Goal: Information Seeking & Learning: Learn about a topic

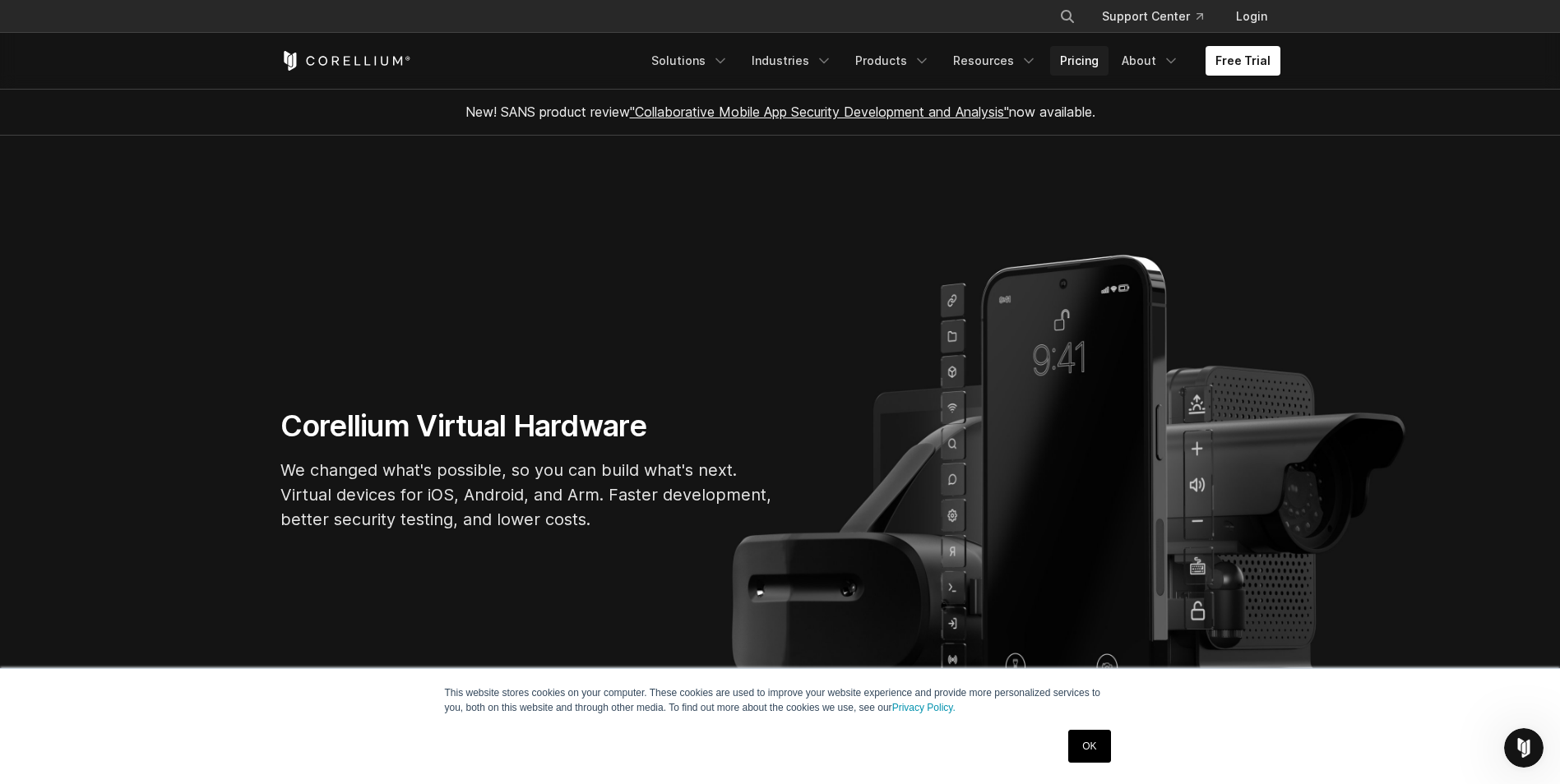
click at [1084, 63] on link "Pricing" at bounding box center [1079, 60] width 58 height 30
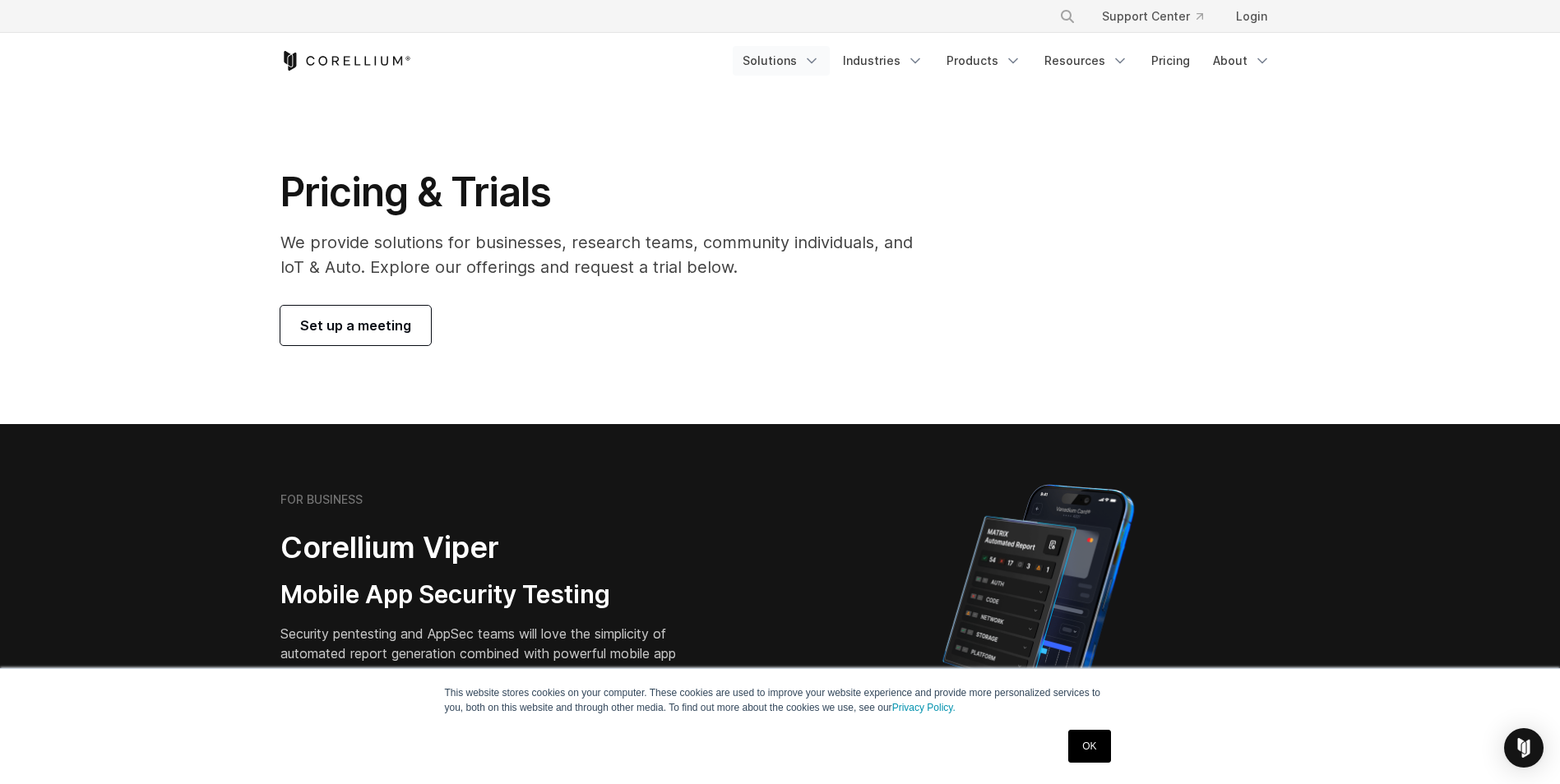
click at [801, 54] on link "Solutions" at bounding box center [781, 60] width 97 height 30
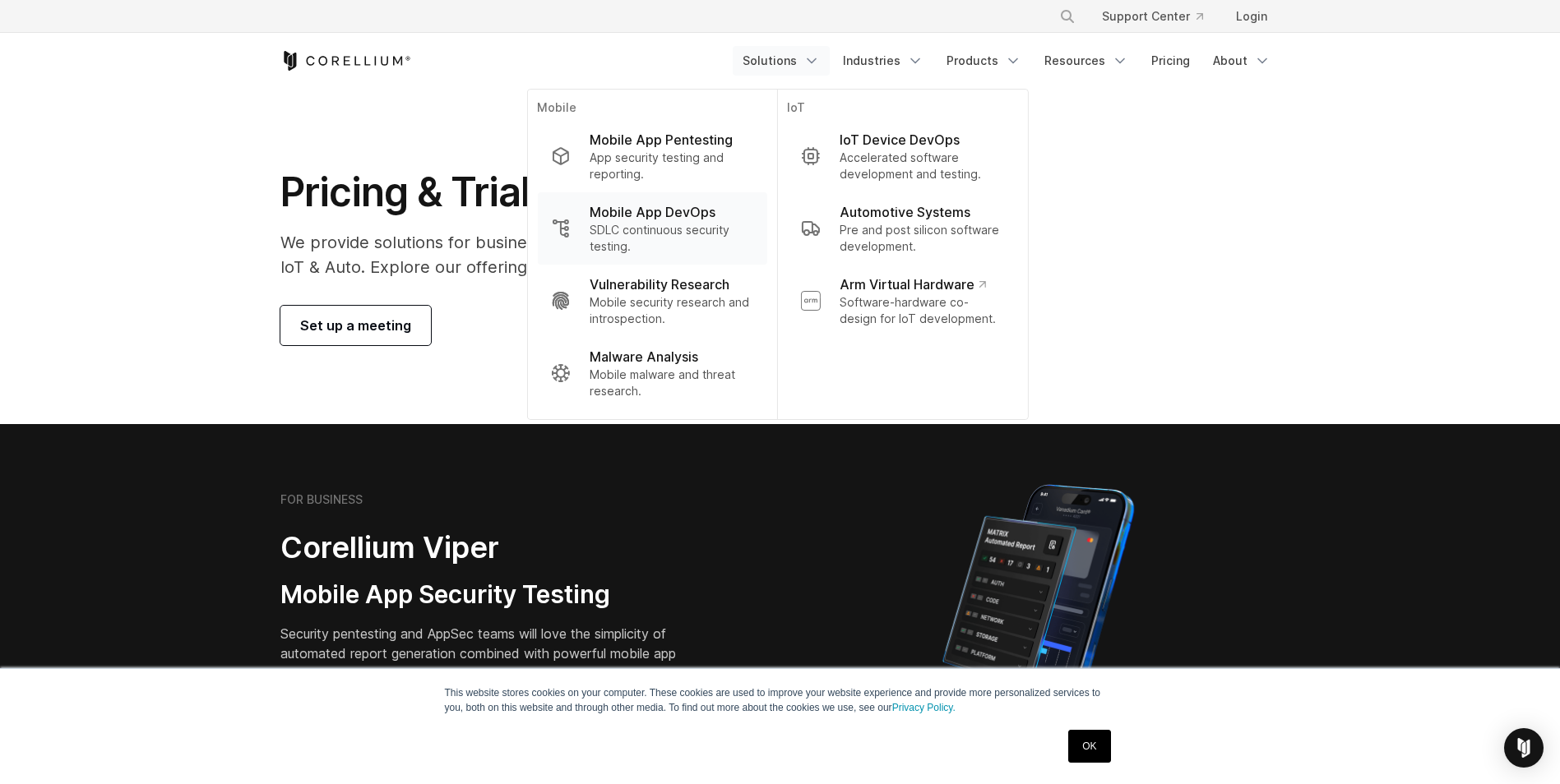
click at [716, 219] on p "Mobile App DevOps" at bounding box center [653, 211] width 126 height 20
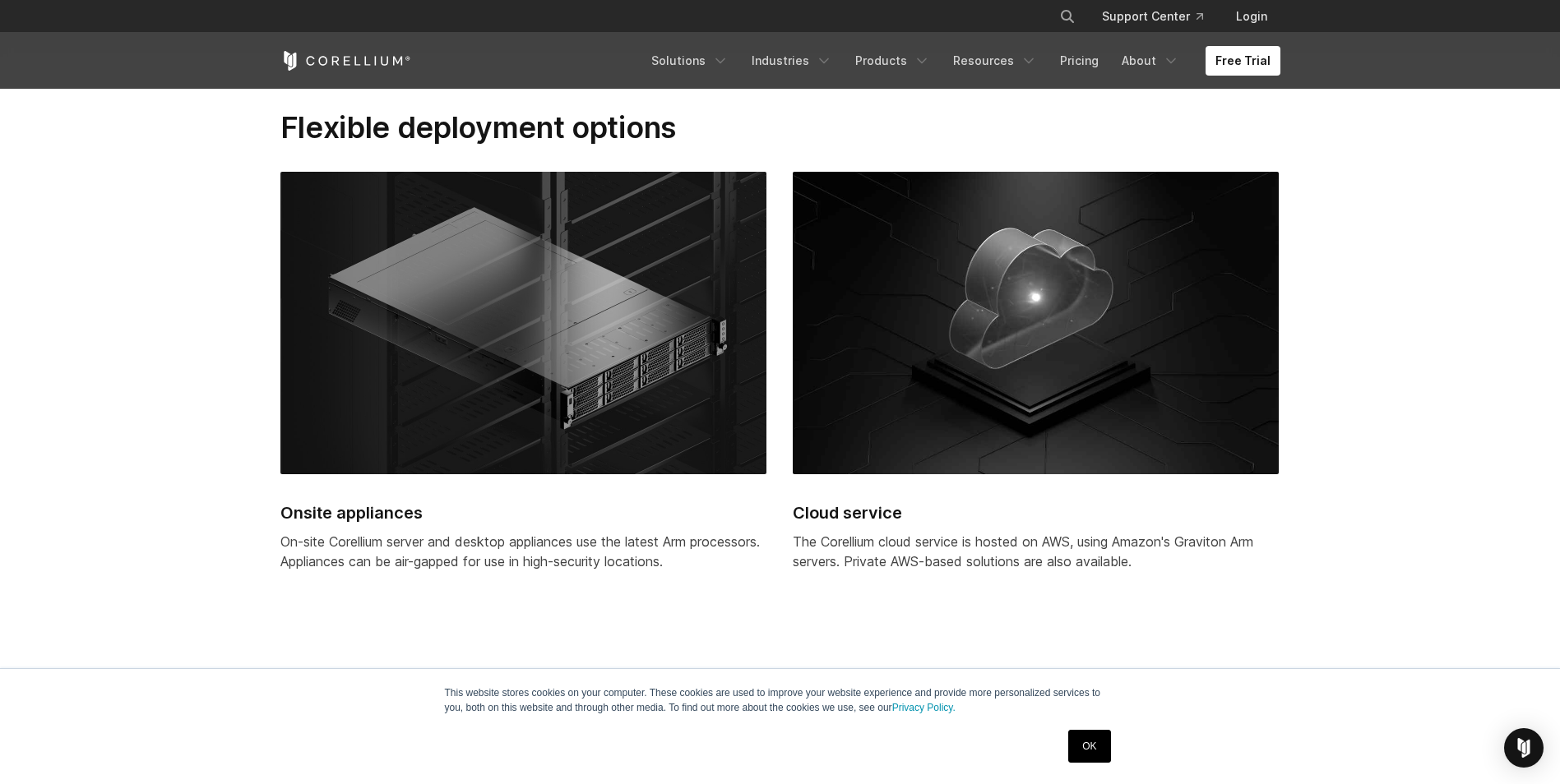
scroll to position [4603, 0]
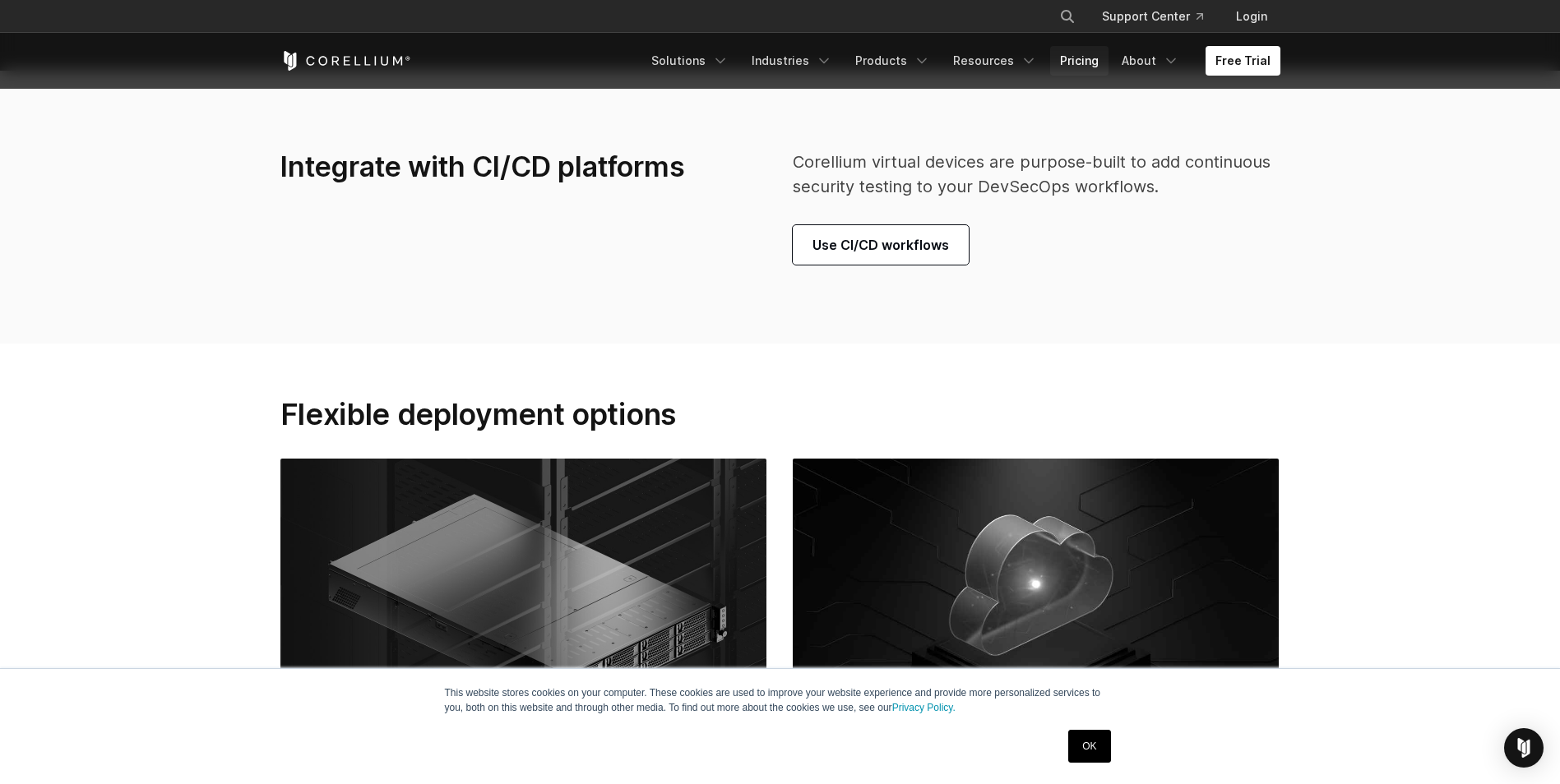
click at [1104, 61] on link "Pricing" at bounding box center [1079, 60] width 58 height 30
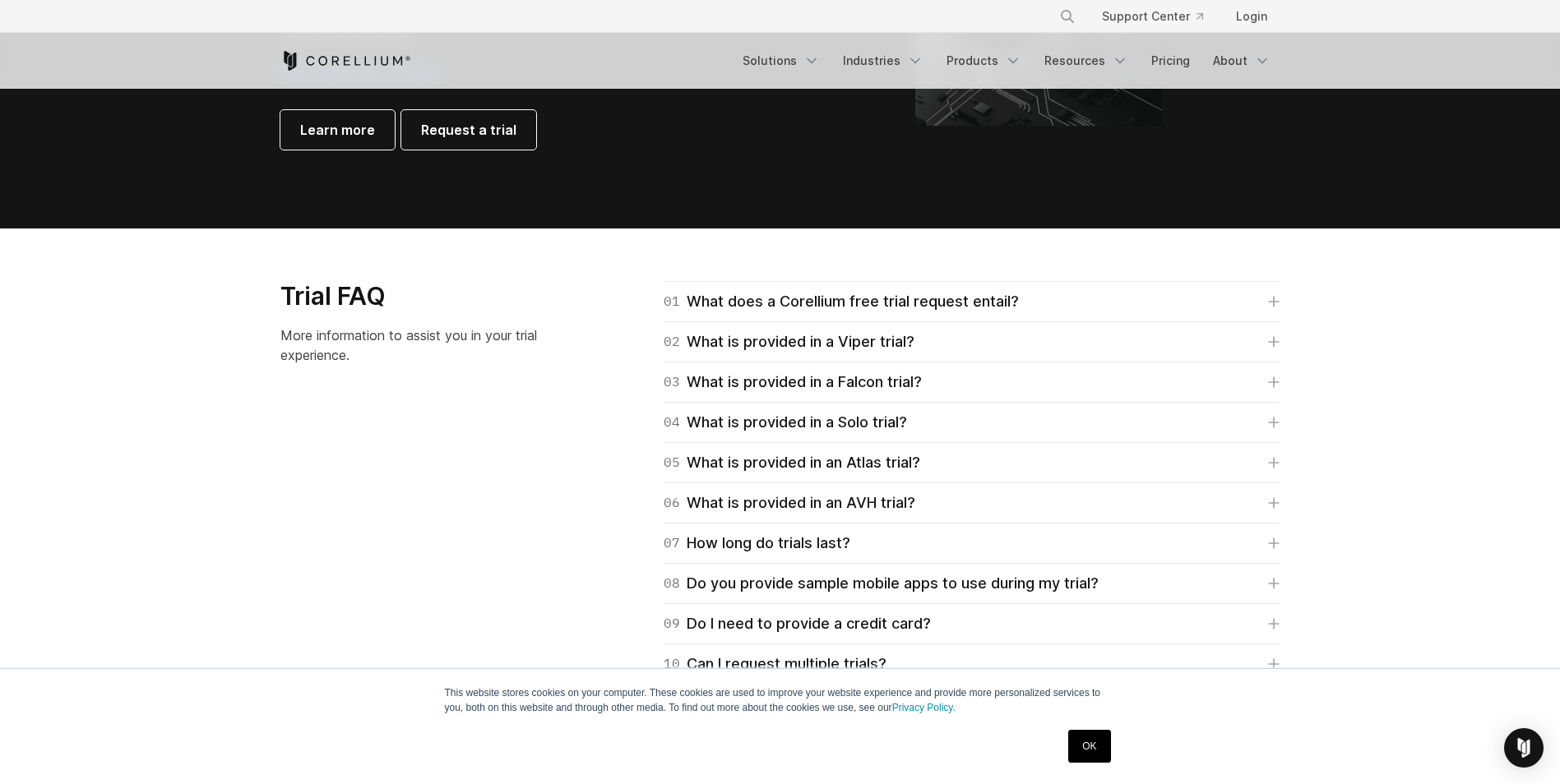
scroll to position [2383, 0]
